Goal: Use online tool/utility: Utilize a website feature to perform a specific function

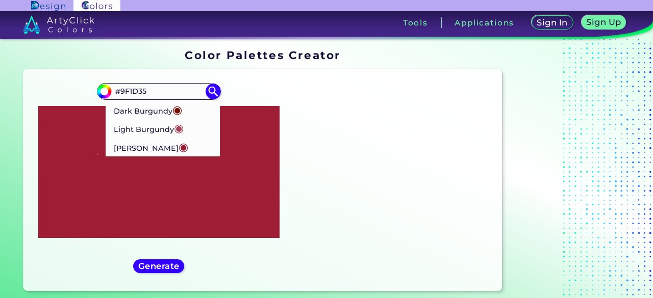
type input "#9F1D35"
click at [171, 148] on p "[PERSON_NAME] ◉" at bounding box center [151, 147] width 74 height 19
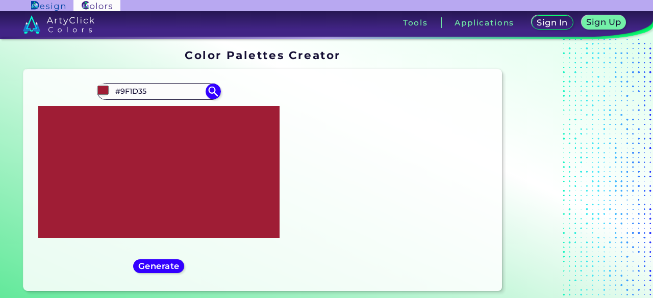
type input "#9f1d35"
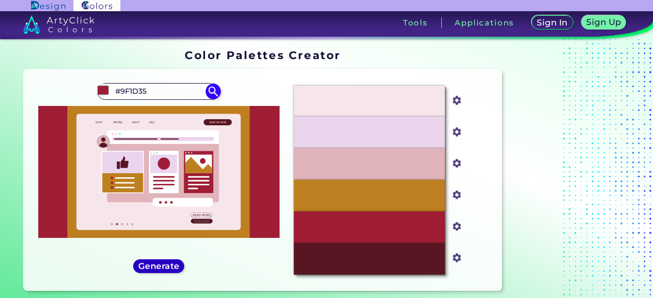
click at [172, 266] on h5 "Generate" at bounding box center [158, 267] width 37 height 8
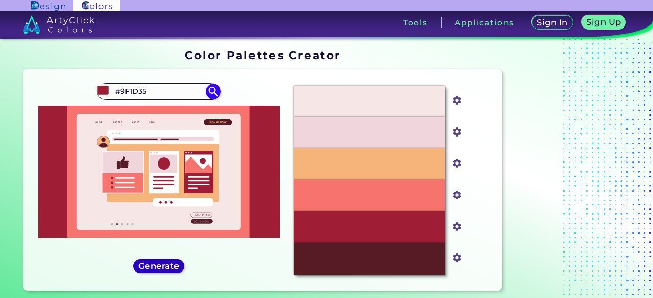
click at [172, 266] on h5 "Generate" at bounding box center [158, 267] width 37 height 8
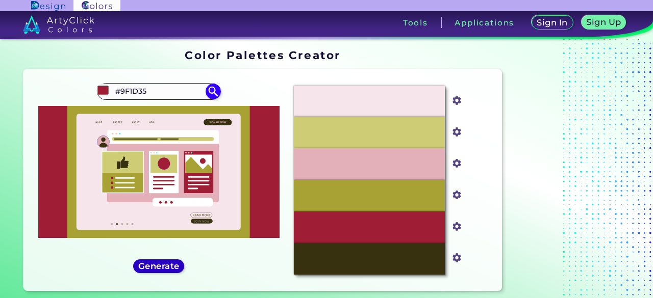
click at [172, 266] on h5 "Generate" at bounding box center [158, 267] width 37 height 8
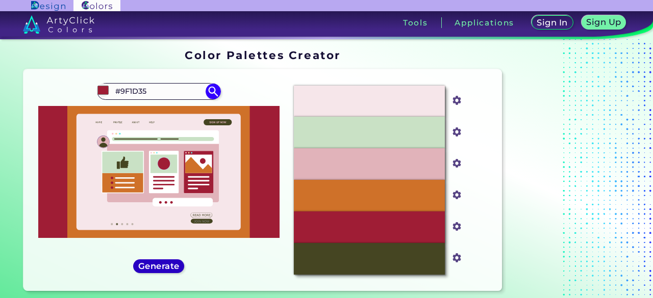
click at [172, 266] on h5 "Generate" at bounding box center [158, 267] width 37 height 8
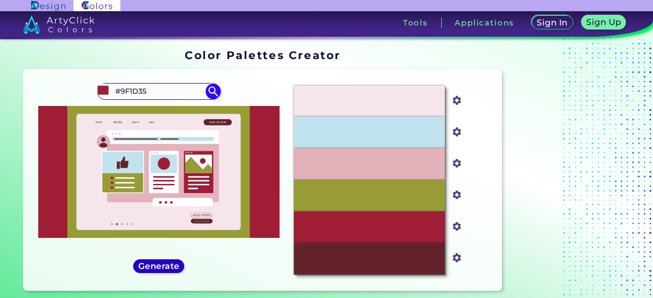
click at [172, 266] on h5 "Generate" at bounding box center [158, 267] width 37 height 8
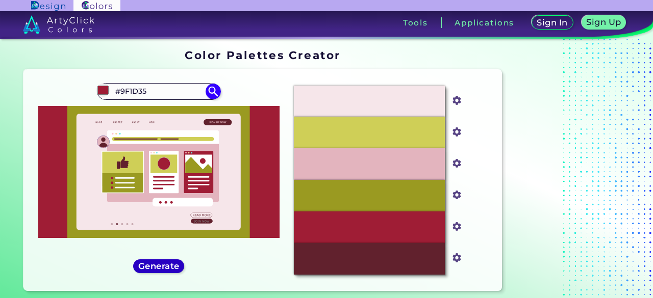
click at [172, 266] on h5 "Generate" at bounding box center [158, 267] width 37 height 8
